Goal: Find specific page/section: Locate item on page

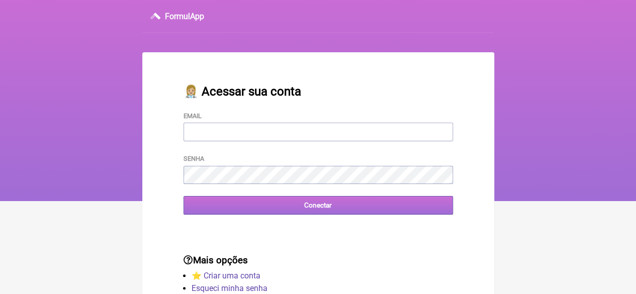
type input "FCAETANORJ@YAHOO.COM.BR"
click at [244, 202] on input "Conectar" at bounding box center [319, 205] width 270 height 19
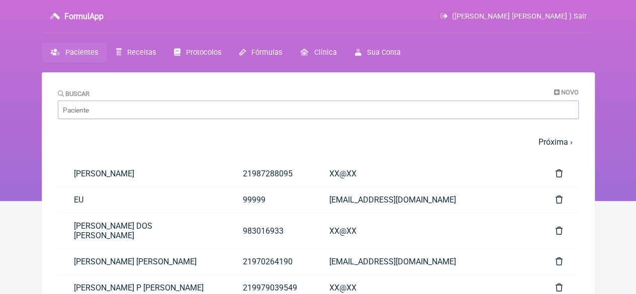
click at [208, 100] on div "Buscar Novo" at bounding box center [318, 104] width 521 height 31
click at [210, 114] on input "Buscar" at bounding box center [318, 110] width 521 height 19
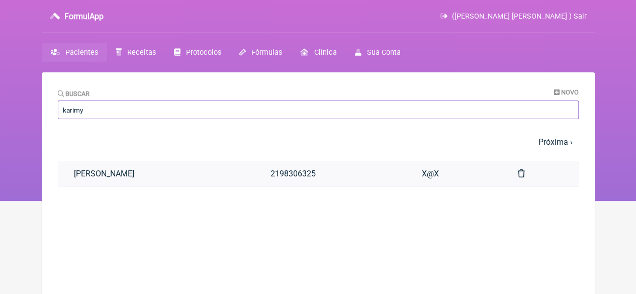
type input "karimy"
click at [158, 169] on link "[PERSON_NAME]" at bounding box center [156, 174] width 197 height 26
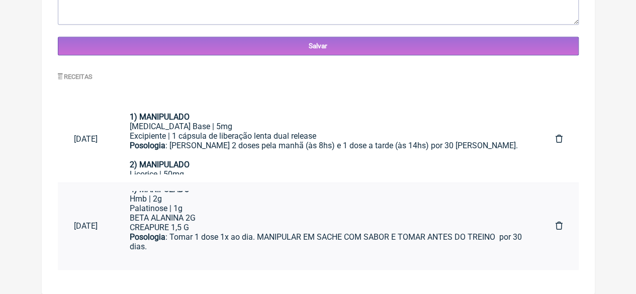
scroll to position [50, 0]
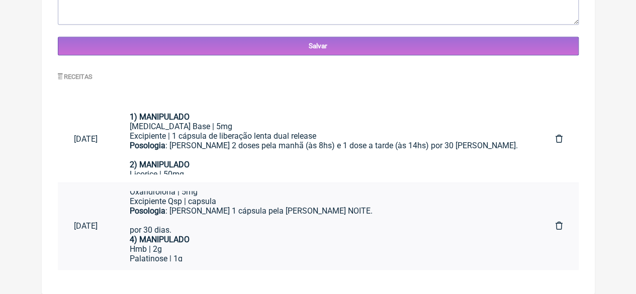
click at [245, 226] on div "Posologia : Tomar 1 cápsula pela manhã e a NOITE. por 30 dias. 4) MANIPULADO" at bounding box center [327, 225] width 394 height 38
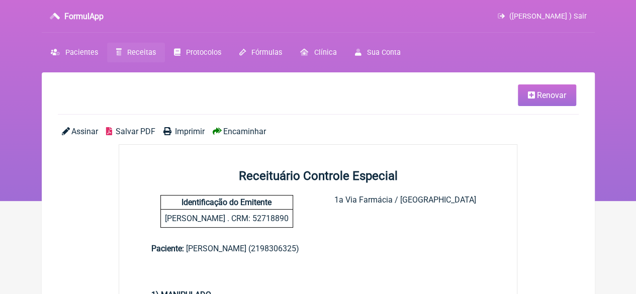
click at [183, 133] on span "Imprimir" at bounding box center [190, 132] width 30 height 10
